Goal: Information Seeking & Learning: Learn about a topic

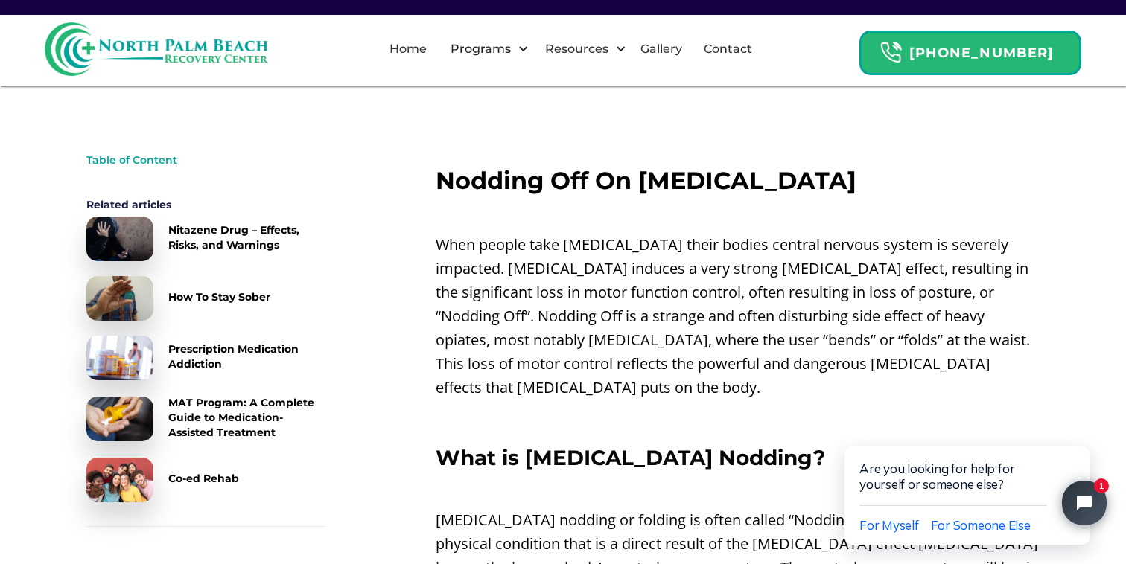
scroll to position [451, 0]
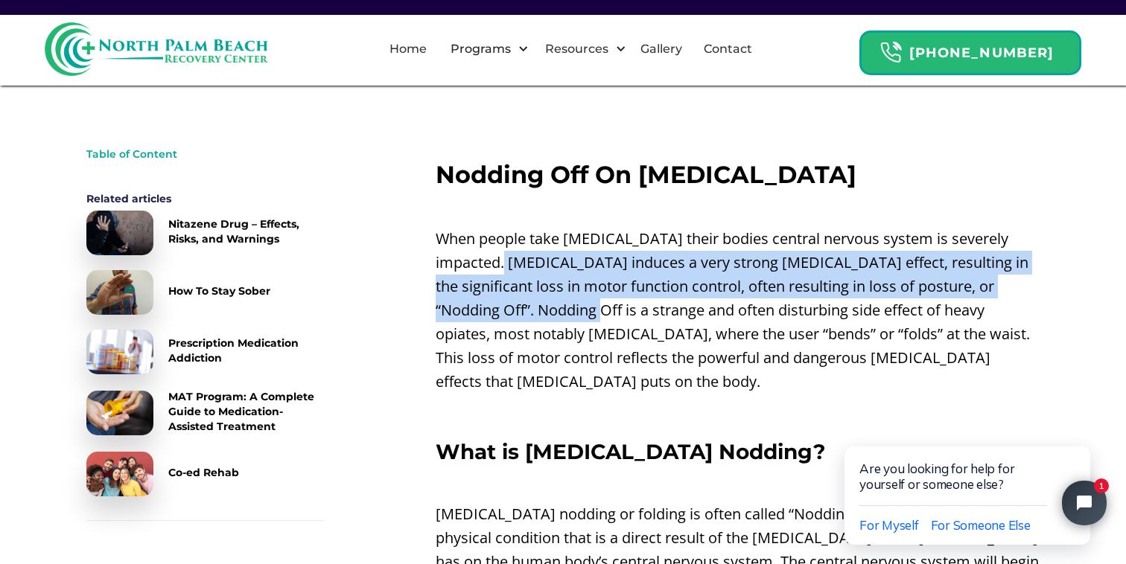
drag, startPoint x: 475, startPoint y: 259, endPoint x: 497, endPoint y: 305, distance: 50.3
click at [497, 305] on p "When people take [MEDICAL_DATA] their bodies central nervous system is severely…" at bounding box center [738, 310] width 604 height 167
drag, startPoint x: 525, startPoint y: 321, endPoint x: 490, endPoint y: 264, distance: 67.2
click at [490, 264] on p "When people take [MEDICAL_DATA] their bodies central nervous system is severely…" at bounding box center [738, 310] width 604 height 167
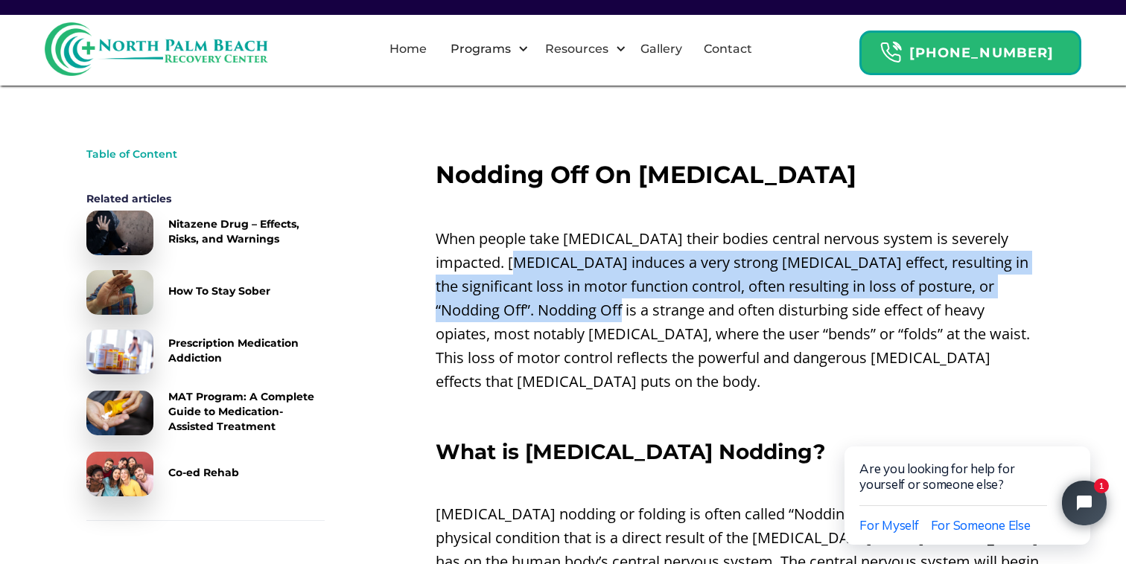
click at [490, 264] on p "When people take [MEDICAL_DATA] their bodies central nervous system is severely…" at bounding box center [738, 310] width 604 height 167
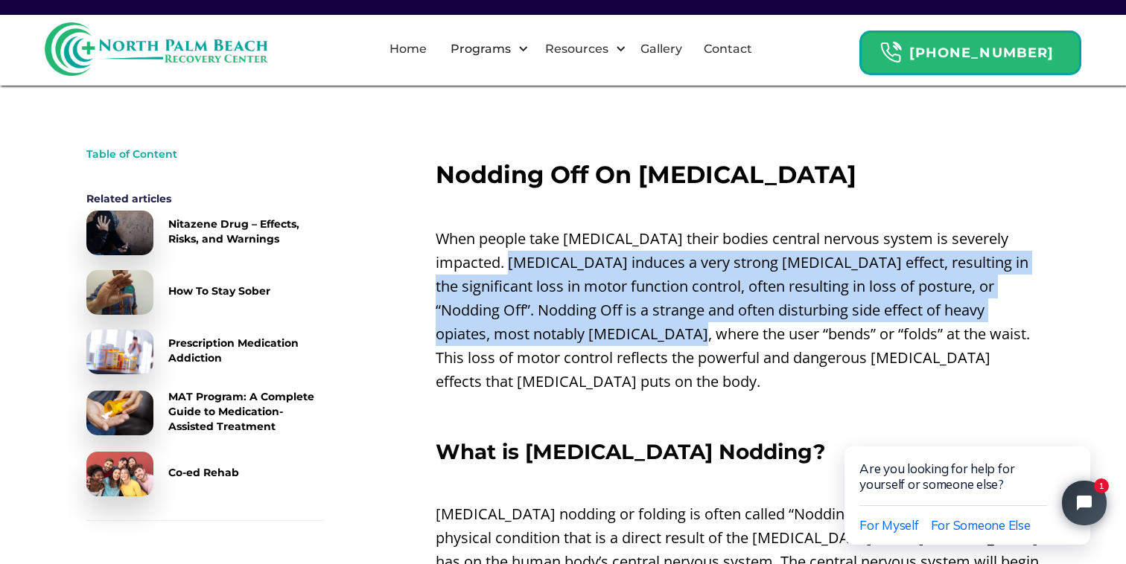
drag, startPoint x: 486, startPoint y: 264, endPoint x: 552, endPoint y: 329, distance: 92.7
click at [552, 329] on p "When people take [MEDICAL_DATA] their bodies central nervous system is severely…" at bounding box center [738, 310] width 604 height 167
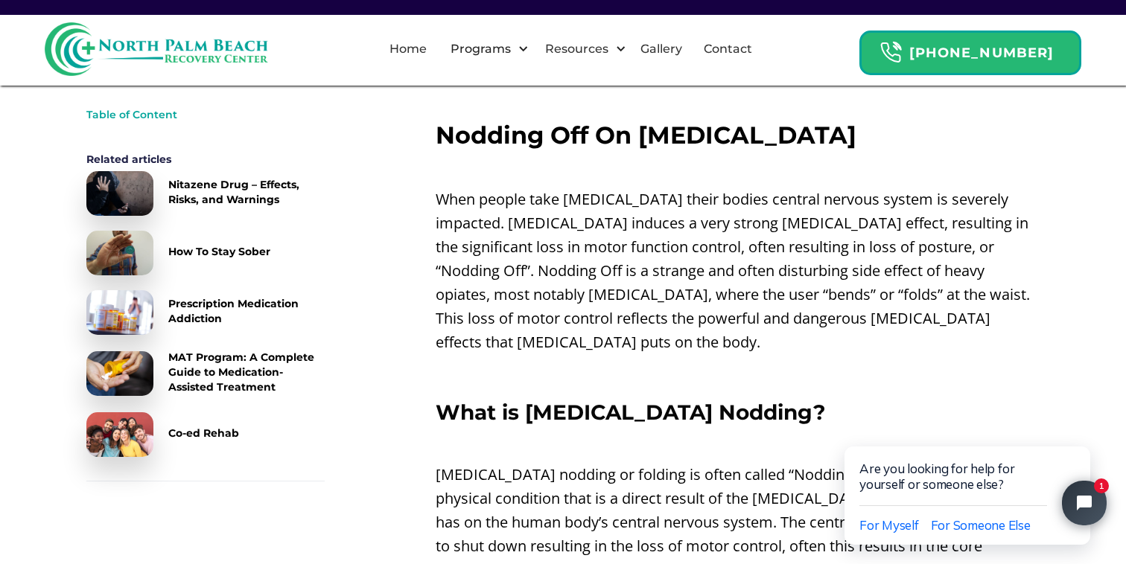
scroll to position [555, 0]
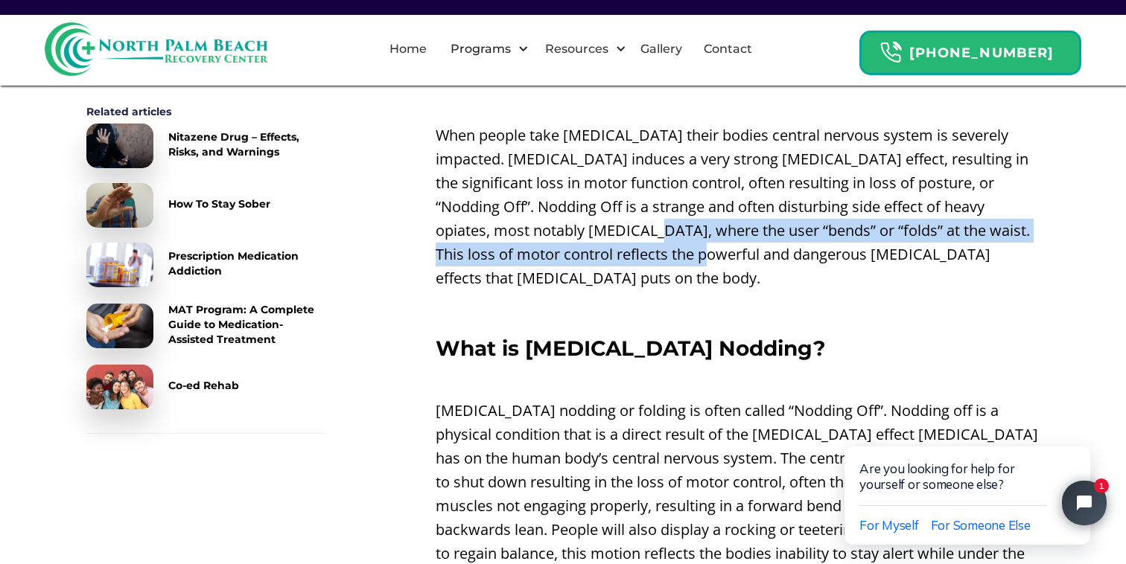
drag, startPoint x: 564, startPoint y: 264, endPoint x: 507, endPoint y: 221, distance: 70.7
click at [507, 221] on p "When people take [MEDICAL_DATA] their bodies central nervous system is severely…" at bounding box center [738, 207] width 604 height 167
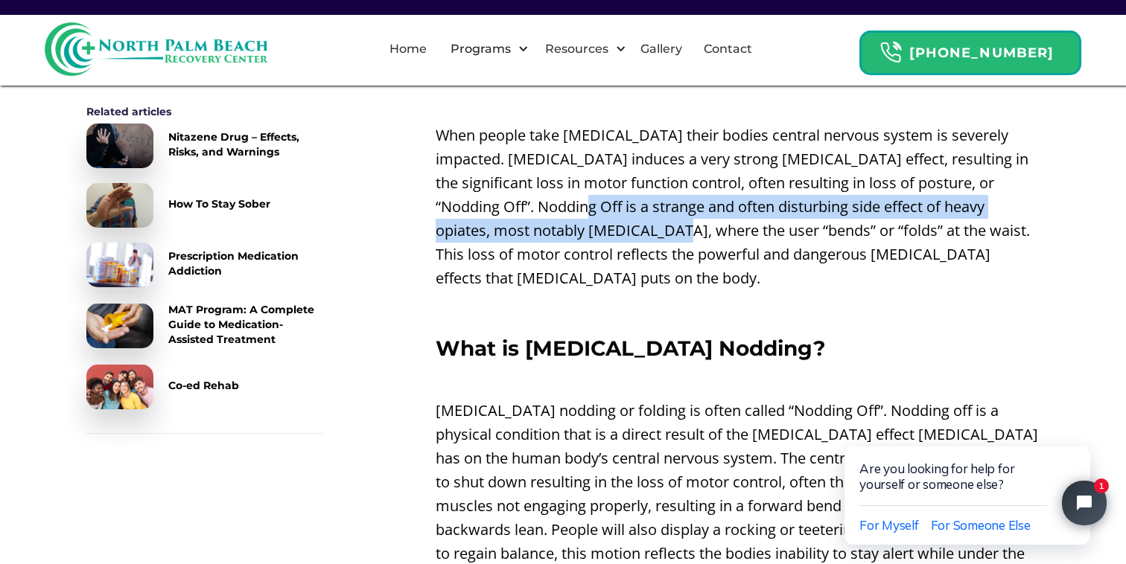
drag, startPoint x: 485, startPoint y: 195, endPoint x: 538, endPoint y: 233, distance: 65.1
click at [538, 233] on p "When people take [MEDICAL_DATA] their bodies central nervous system is severely…" at bounding box center [738, 207] width 604 height 167
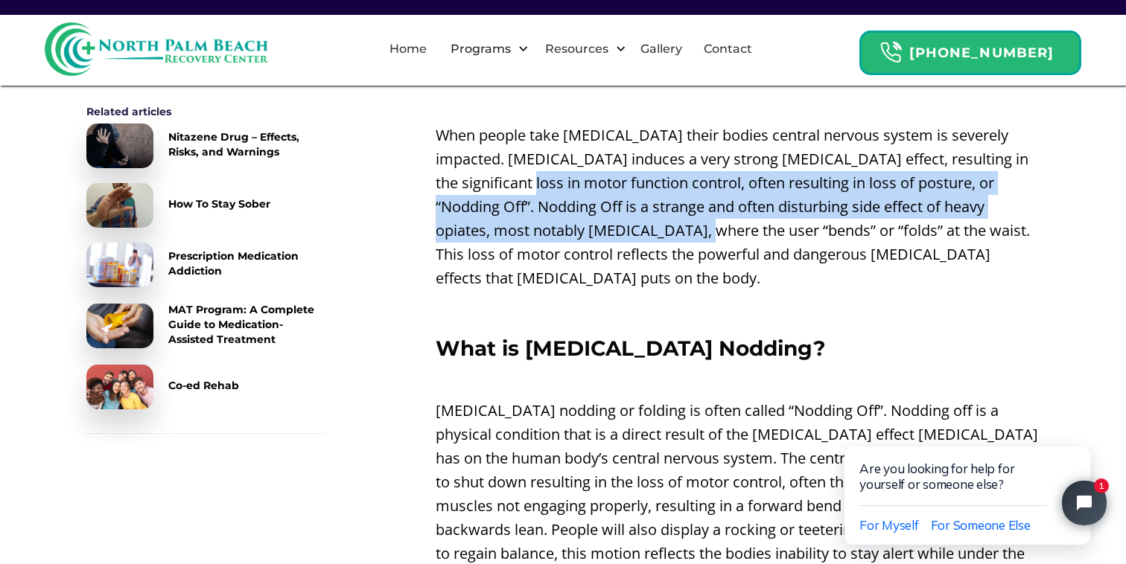
drag, startPoint x: 560, startPoint y: 236, endPoint x: 463, endPoint y: 179, distance: 112.5
click at [463, 179] on p "When people take [MEDICAL_DATA] their bodies central nervous system is severely…" at bounding box center [738, 207] width 604 height 167
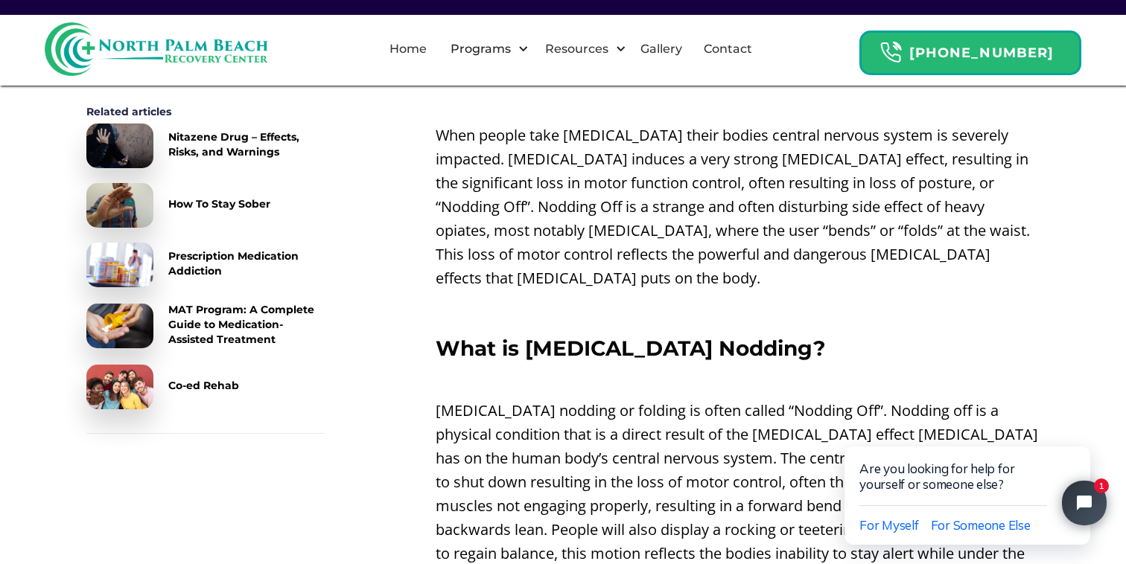
drag, startPoint x: 642, startPoint y: 243, endPoint x: 474, endPoint y: 173, distance: 181.6
click at [476, 173] on p "When people take [MEDICAL_DATA] their bodies central nervous system is severely…" at bounding box center [738, 207] width 604 height 167
click at [491, 173] on p "When people take [MEDICAL_DATA] their bodies central nervous system is severely…" at bounding box center [738, 207] width 604 height 167
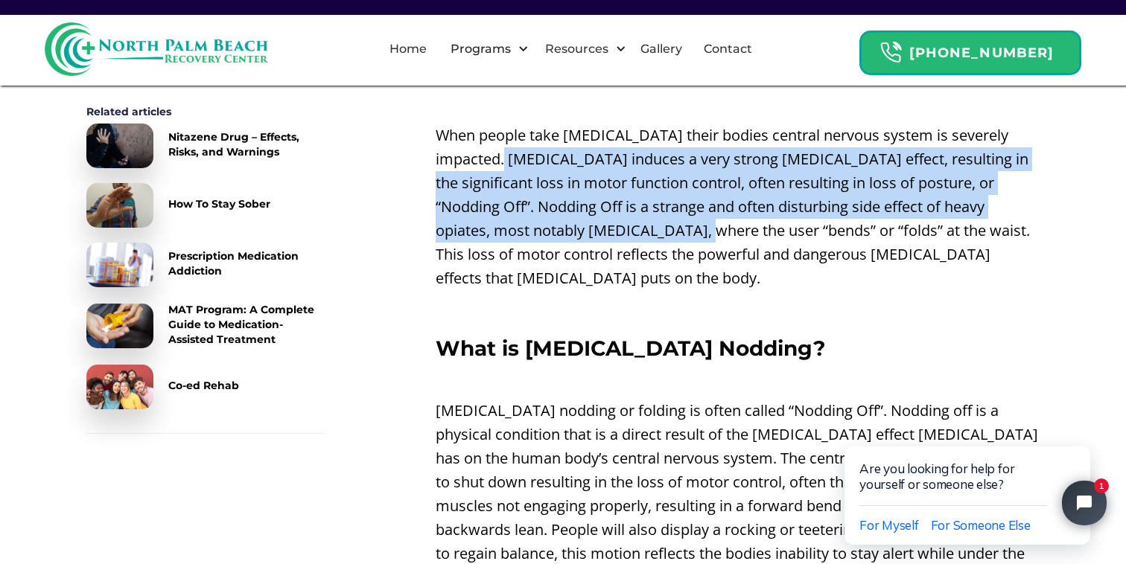
drag, startPoint x: 472, startPoint y: 162, endPoint x: 561, endPoint y: 227, distance: 110.8
click at [561, 227] on p "When people take [MEDICAL_DATA] their bodies central nervous system is severely…" at bounding box center [738, 207] width 604 height 167
drag, startPoint x: 615, startPoint y: 227, endPoint x: 411, endPoint y: 167, distance: 212.8
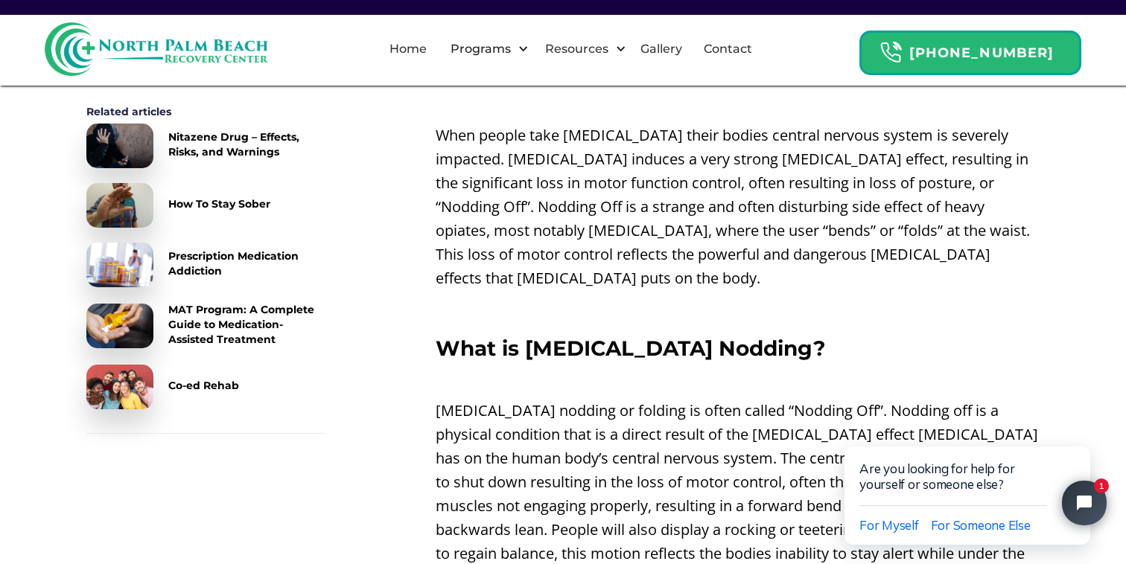
click at [454, 178] on p "When people take [MEDICAL_DATA] their bodies central nervous system is severely…" at bounding box center [738, 207] width 604 height 167
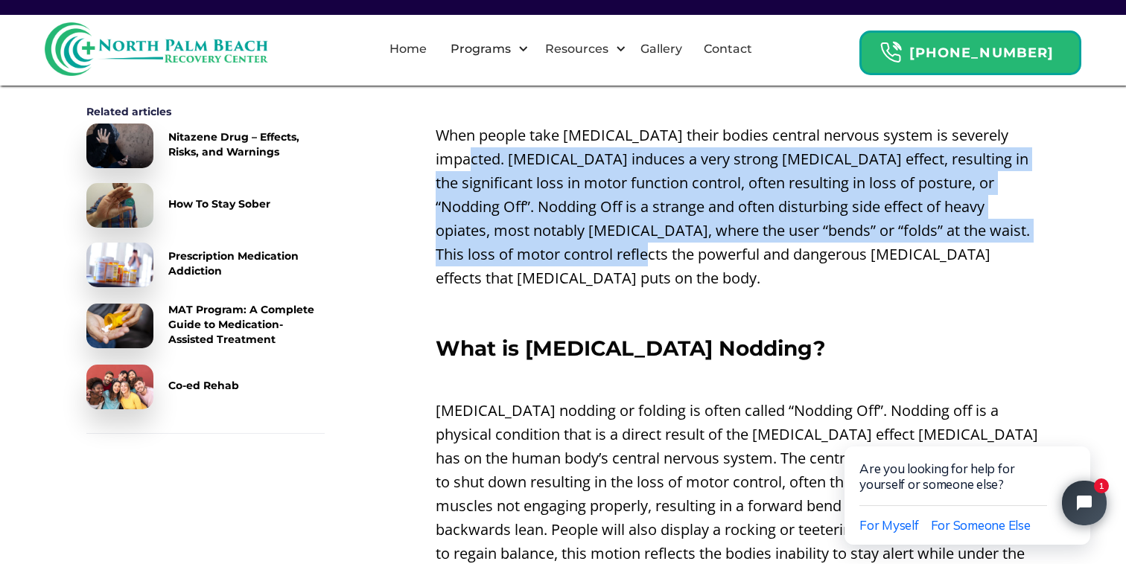
drag, startPoint x: 420, startPoint y: 165, endPoint x: 494, endPoint y: 246, distance: 110.7
click at [494, 246] on p "When people take [MEDICAL_DATA] their bodies central nervous system is severely…" at bounding box center [738, 207] width 604 height 167
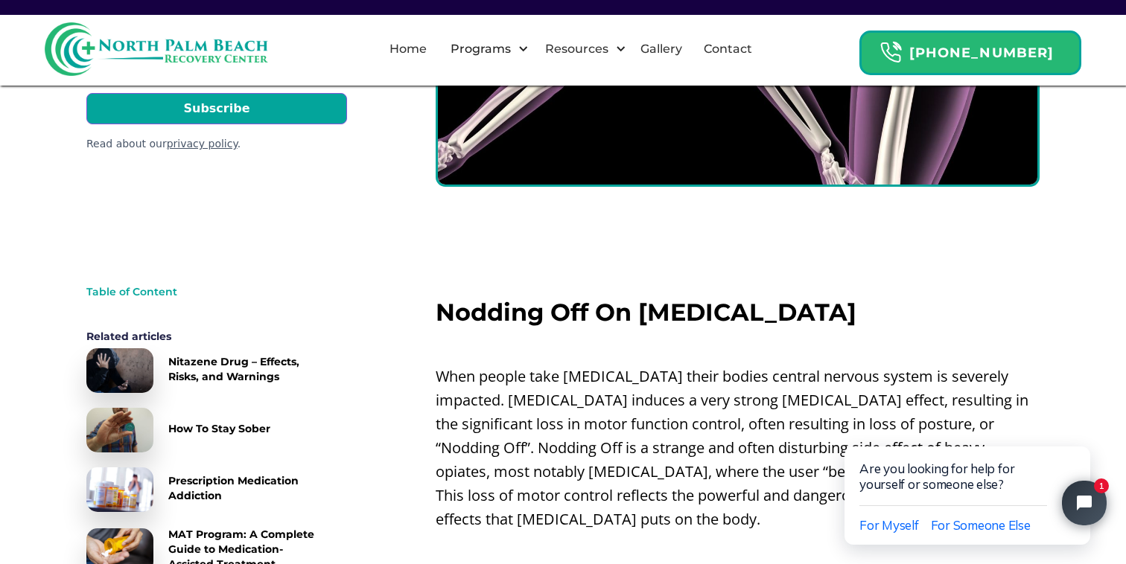
scroll to position [0, 0]
